Goal: Information Seeking & Learning: Learn about a topic

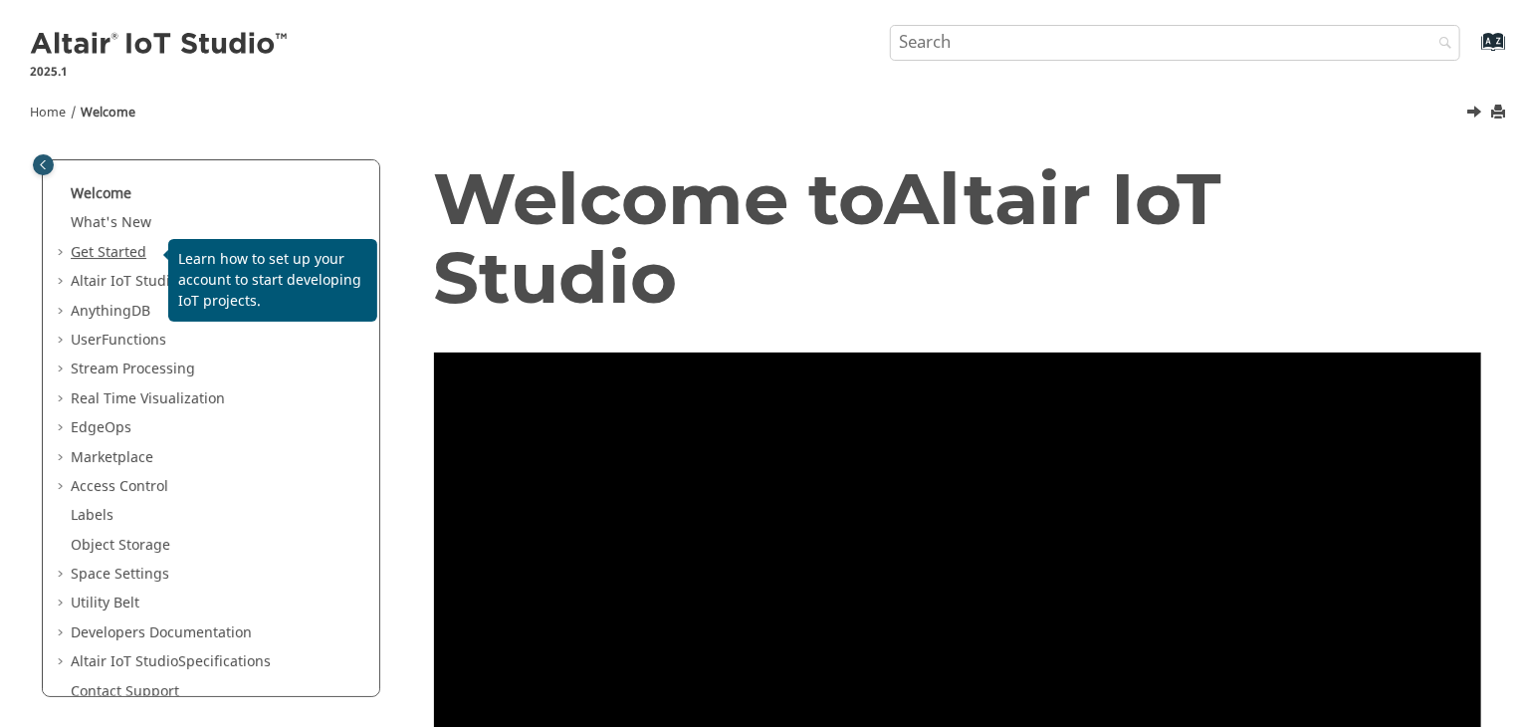
click at [123, 248] on link "Get Started" at bounding box center [109, 252] width 76 height 21
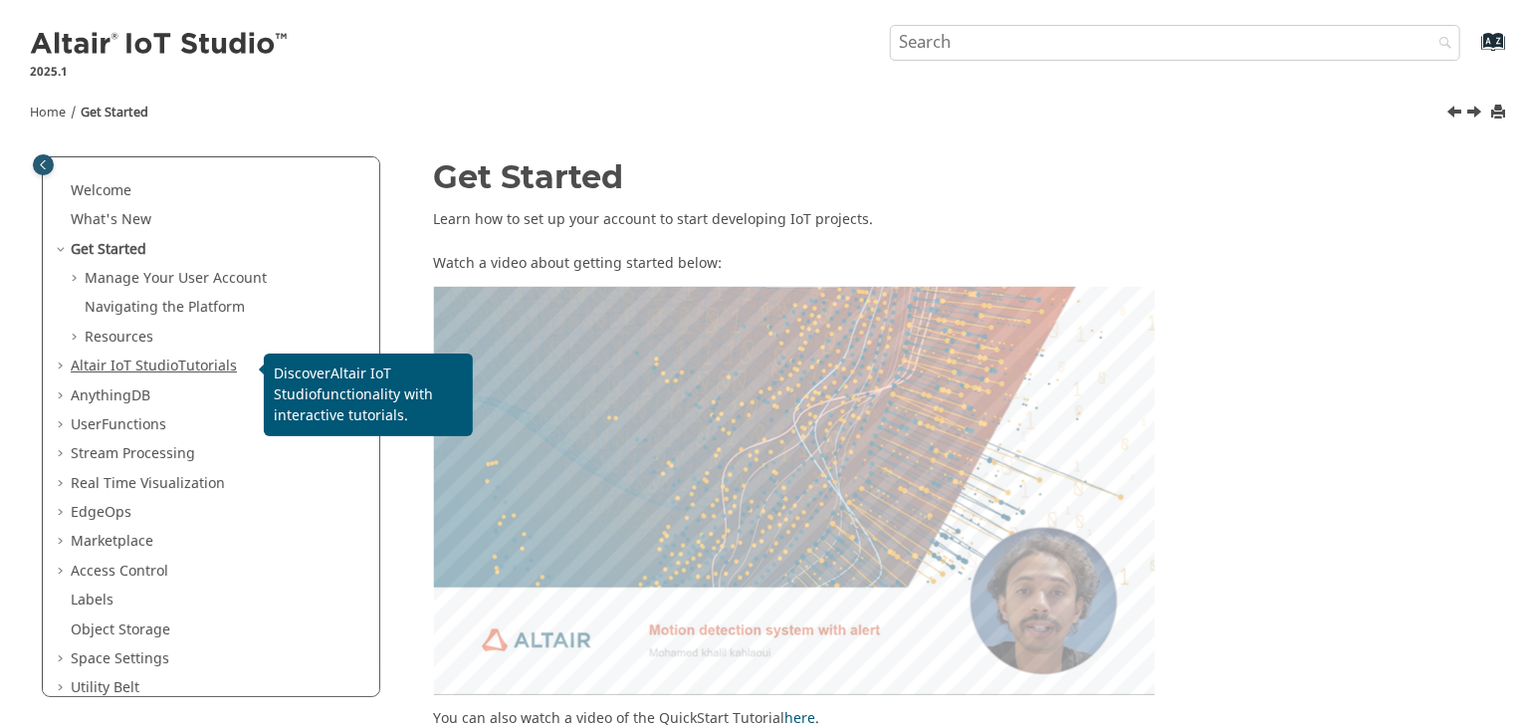
click at [161, 366] on span "Altair IoT Studio" at bounding box center [125, 365] width 108 height 21
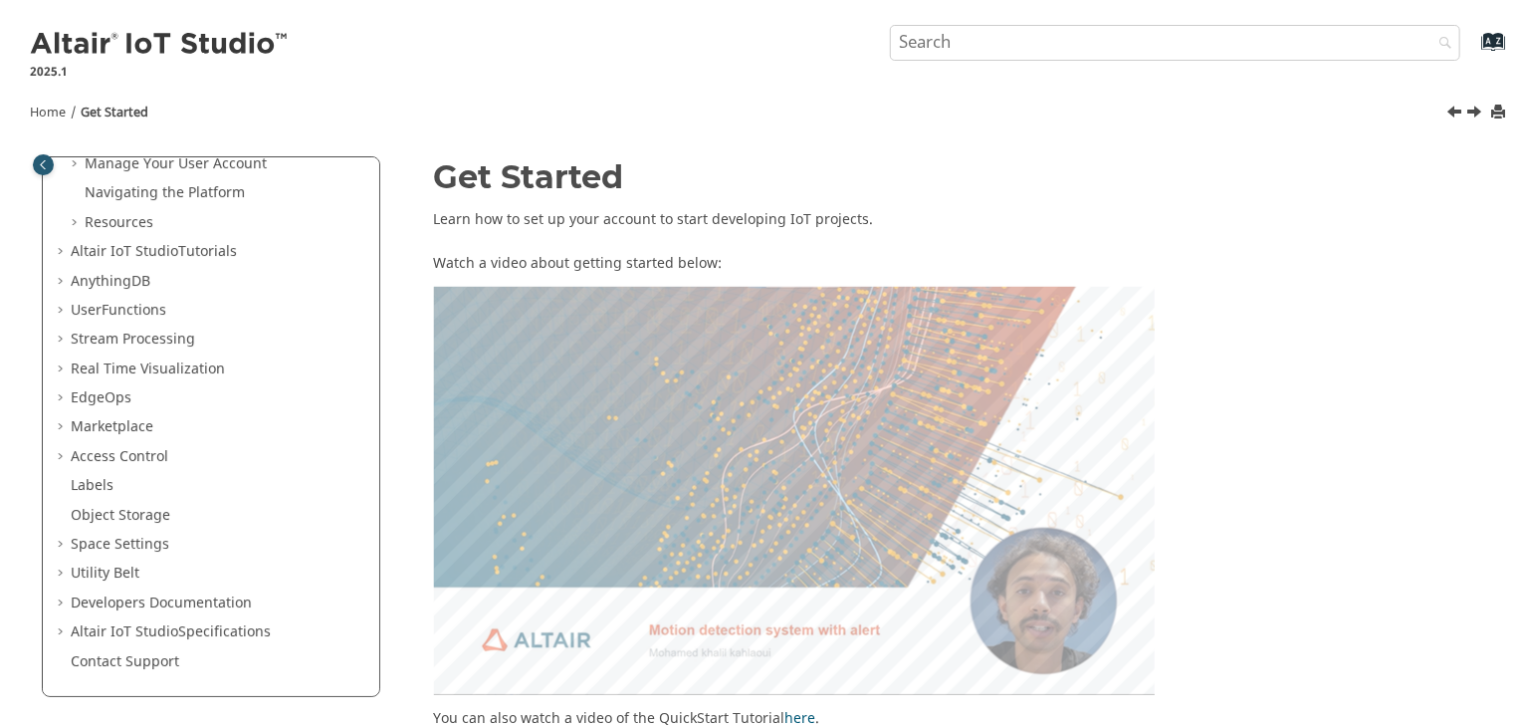
scroll to position [115, 0]
